Goal: Task Accomplishment & Management: Manage account settings

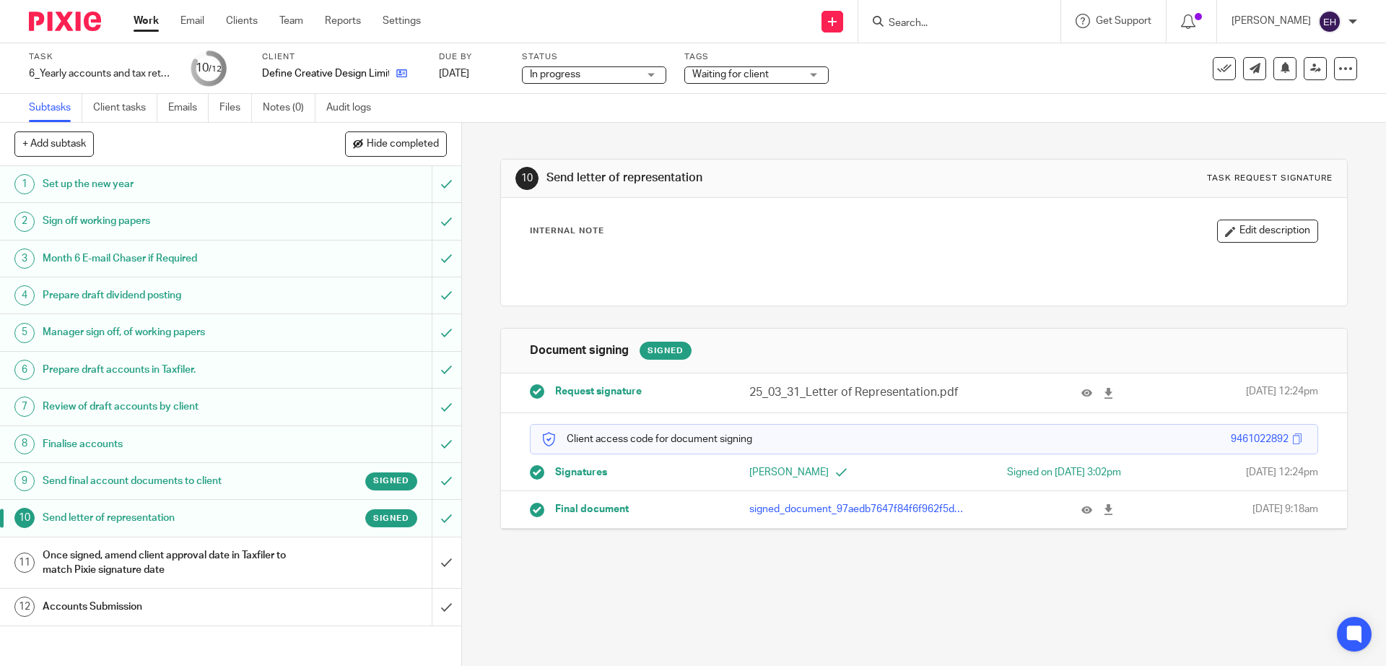
click at [393, 72] on link at bounding box center [398, 73] width 18 height 14
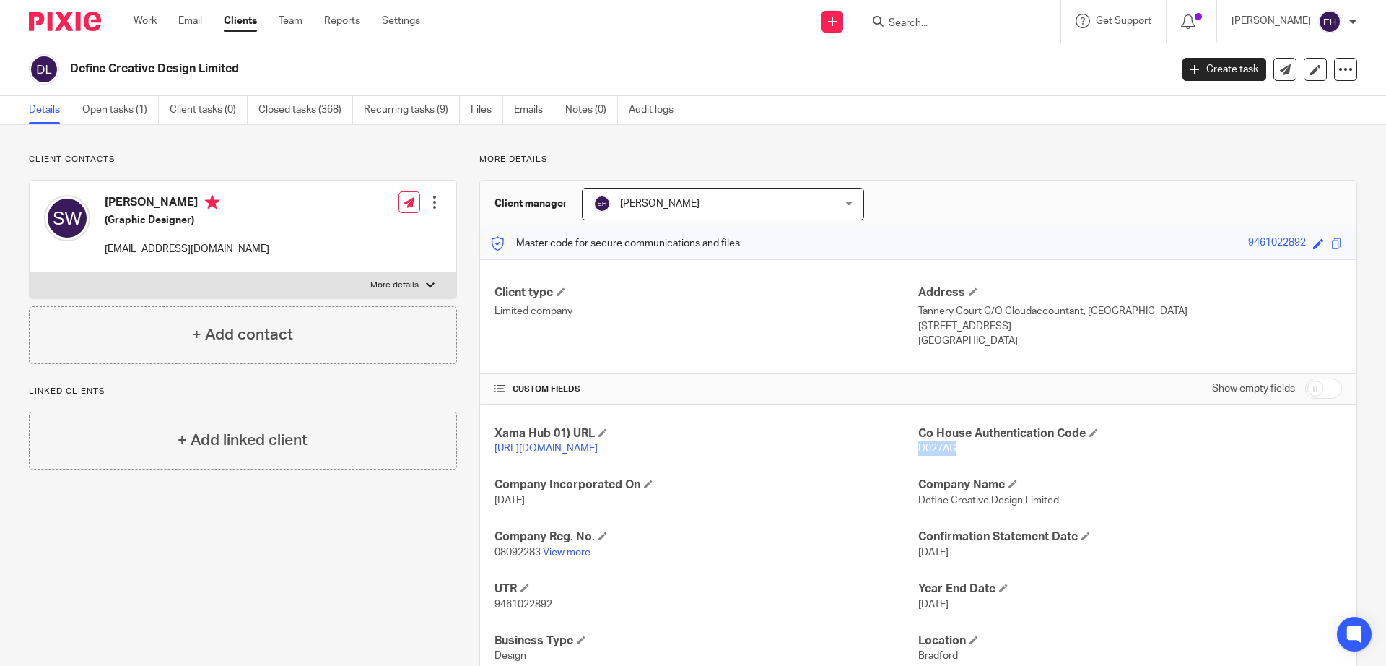
drag, startPoint x: 967, startPoint y: 450, endPoint x: 913, endPoint y: 450, distance: 53.4
click at [918, 450] on p "D027AG" at bounding box center [1130, 448] width 424 height 14
copy span "D027AG"
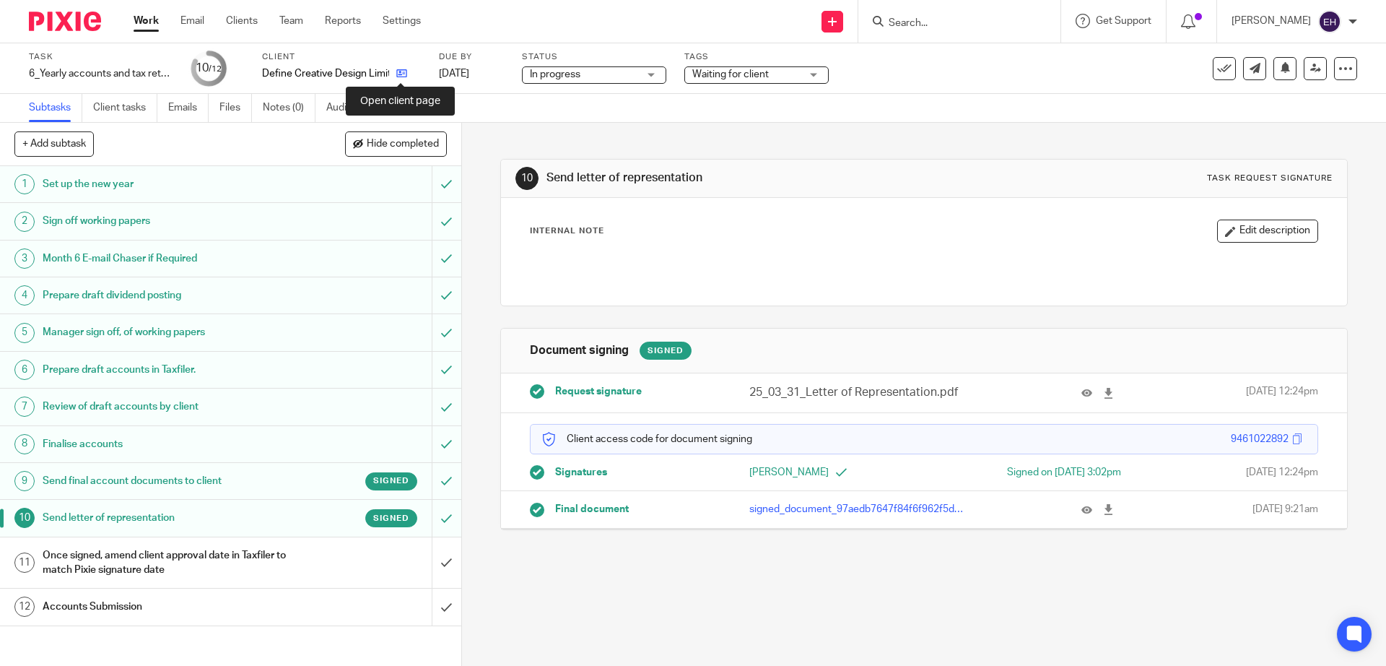
click at [403, 75] on icon at bounding box center [401, 73] width 11 height 11
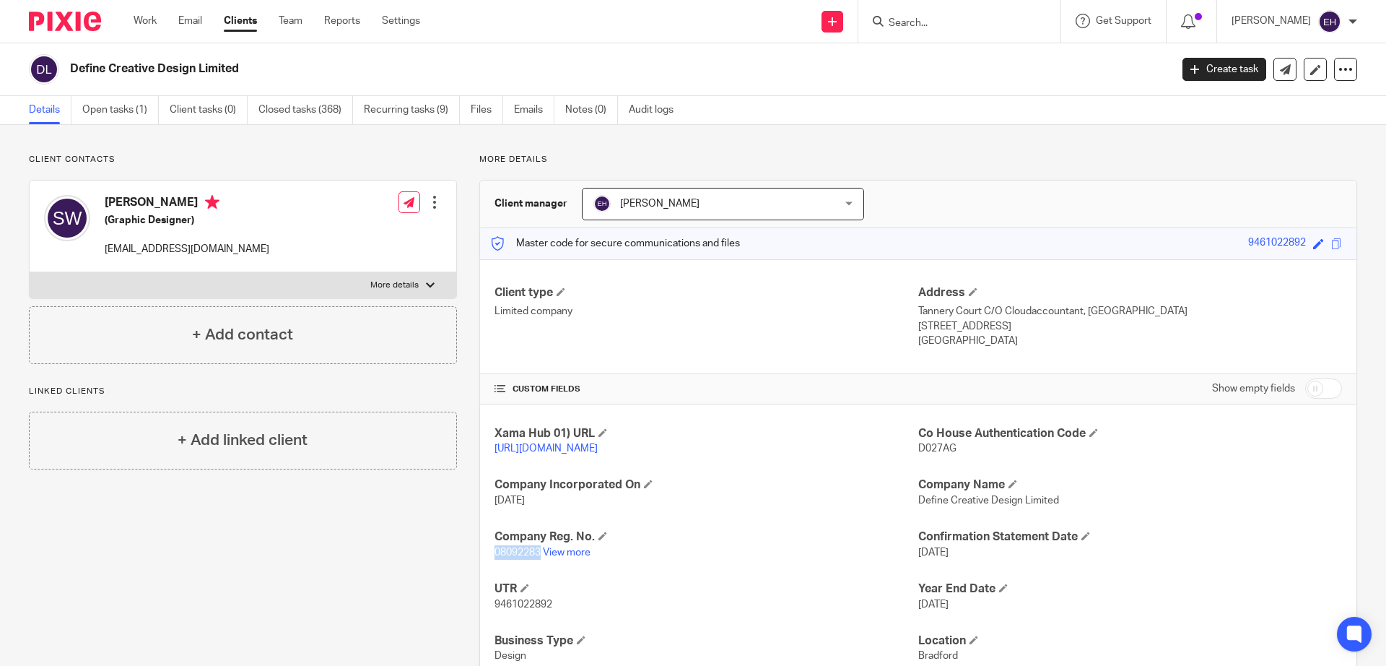
drag, startPoint x: 538, startPoint y: 563, endPoint x: 492, endPoint y: 565, distance: 45.5
click at [495, 560] on p "08092283 View more" at bounding box center [707, 552] width 424 height 14
copy span "08092283"
drag, startPoint x: 520, startPoint y: 565, endPoint x: 741, endPoint y: 557, distance: 221.8
click at [741, 558] on p "08092283 View more" at bounding box center [707, 552] width 424 height 14
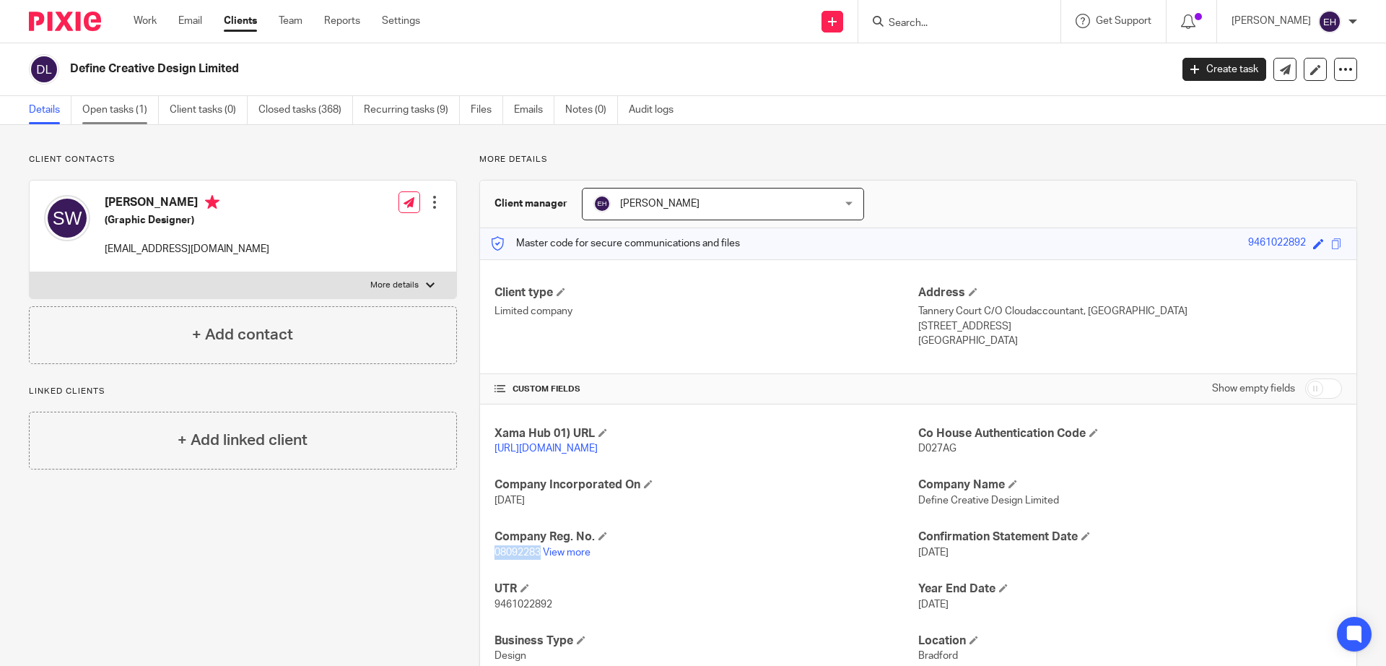
click at [121, 101] on link "Open tasks (1)" at bounding box center [120, 110] width 77 height 28
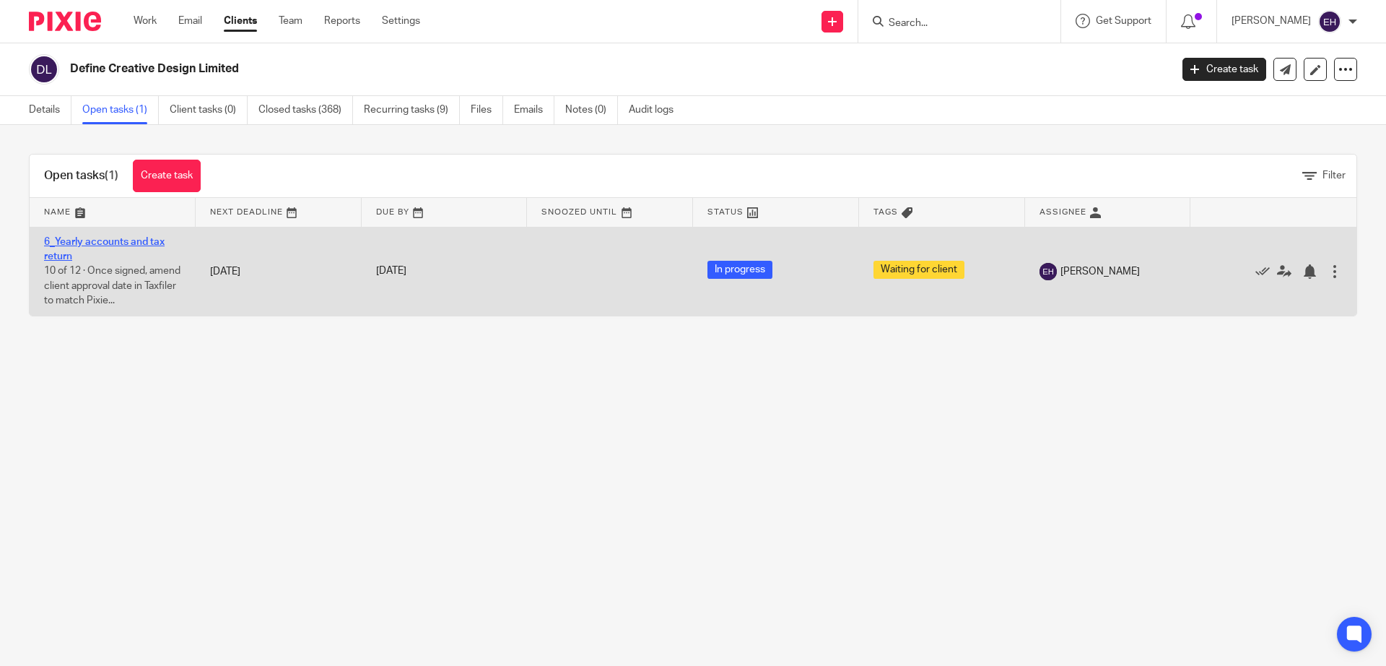
click at [118, 243] on link "6_Yearly accounts and tax return" at bounding box center [104, 249] width 121 height 25
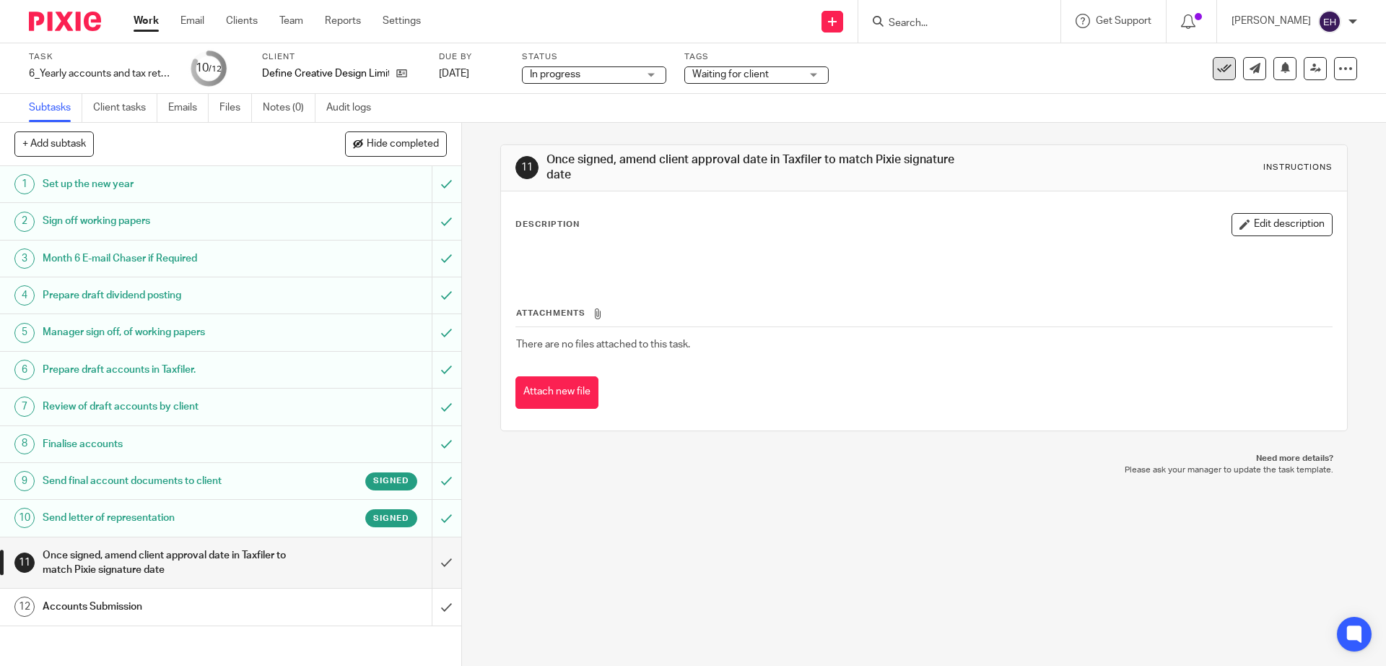
click at [1217, 71] on icon at bounding box center [1224, 68] width 14 height 14
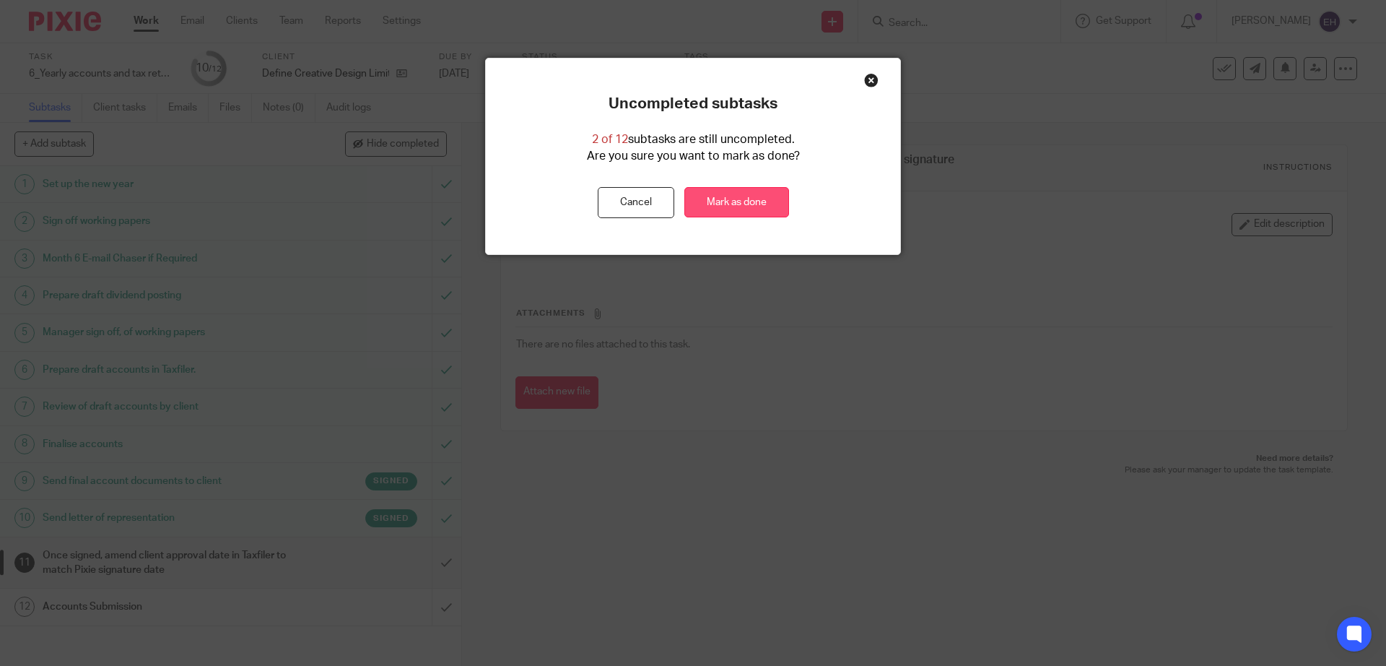
click at [757, 193] on link "Mark as done" at bounding box center [736, 202] width 105 height 31
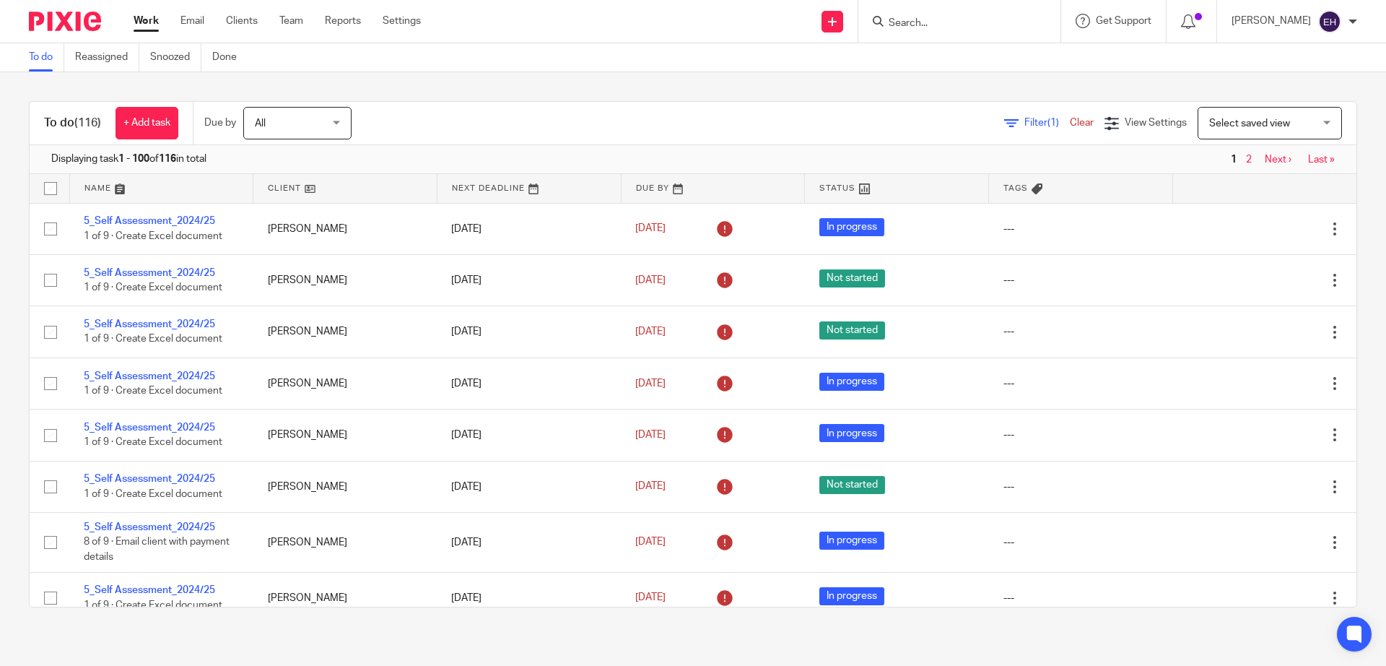
click at [668, 117] on div "Filter (1) Clear View Settings View Settings (1) Filters Clear Save Manage save…" at bounding box center [867, 123] width 980 height 32
drag, startPoint x: 615, startPoint y: 129, endPoint x: 627, endPoint y: 123, distance: 13.6
click at [617, 129] on div "Filter (1) Clear View Settings View Settings (1) Filters Clear Save Manage save…" at bounding box center [867, 123] width 980 height 32
click at [627, 123] on div "Filter (1) Clear View Settings View Settings (1) Filters Clear Save Manage save…" at bounding box center [867, 123] width 980 height 32
